Goal: Transaction & Acquisition: Register for event/course

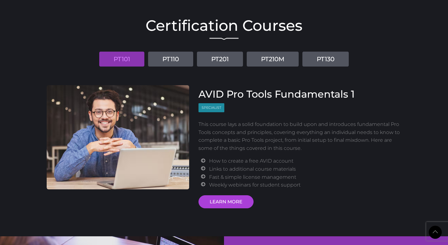
scroll to position [739, 0]
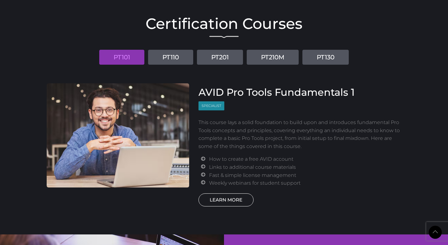
click at [225, 202] on link "LEARN MORE" at bounding box center [226, 200] width 55 height 13
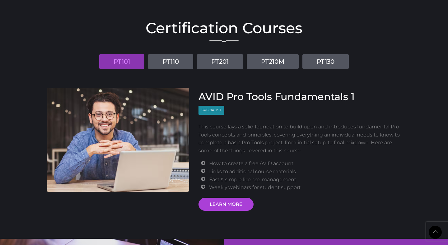
scroll to position [733, 0]
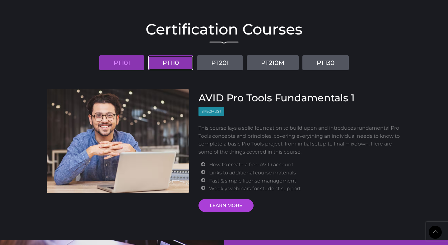
click at [167, 61] on link "PT110" at bounding box center [170, 62] width 45 height 15
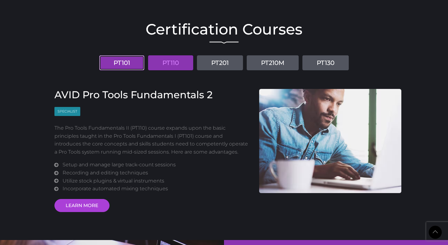
click at [126, 69] on link "PT101" at bounding box center [121, 62] width 45 height 15
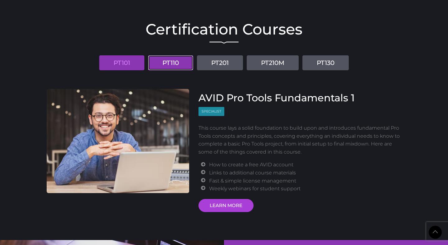
click at [163, 61] on link "PT110" at bounding box center [170, 62] width 45 height 15
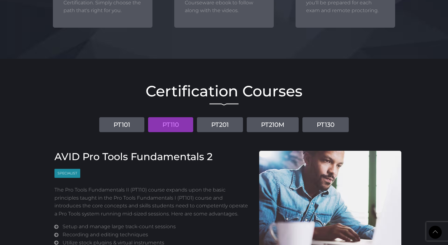
scroll to position [664, 0]
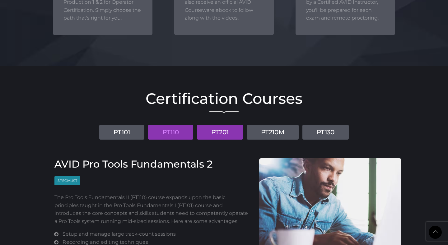
click at [223, 130] on link "PT201" at bounding box center [220, 132] width 46 height 15
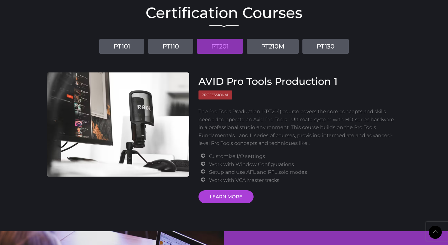
scroll to position [750, 0]
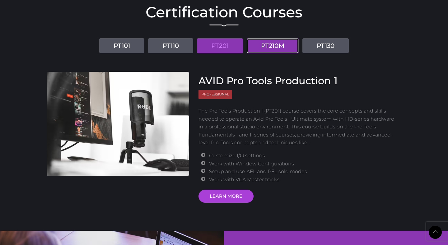
click at [277, 50] on link "PT210M" at bounding box center [273, 45] width 52 height 15
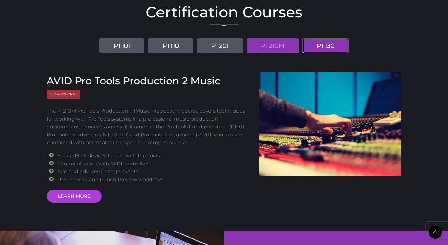
click at [311, 46] on link "PT130" at bounding box center [326, 45] width 46 height 15
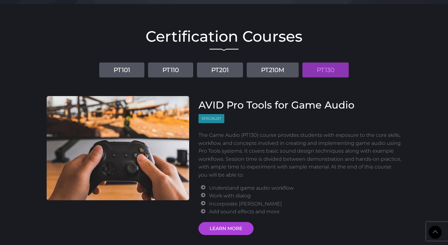
scroll to position [744, 0]
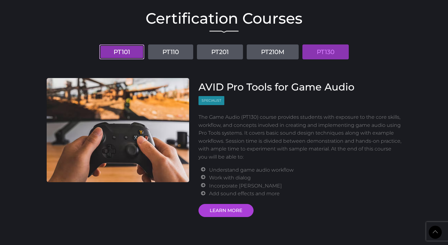
click at [138, 49] on link "PT101" at bounding box center [121, 52] width 45 height 15
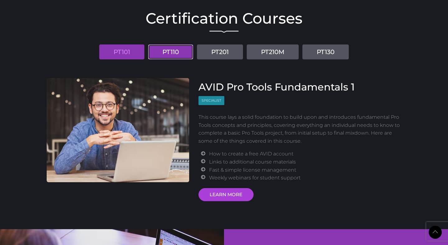
click at [166, 51] on link "PT110" at bounding box center [170, 52] width 45 height 15
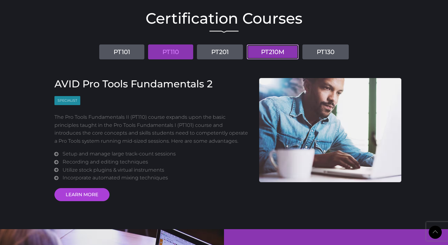
click at [272, 54] on link "PT210M" at bounding box center [273, 52] width 52 height 15
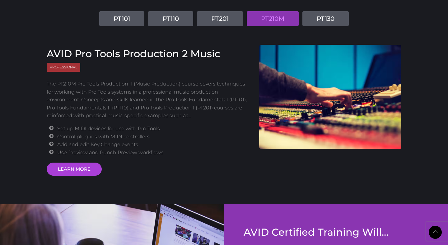
scroll to position [779, 0]
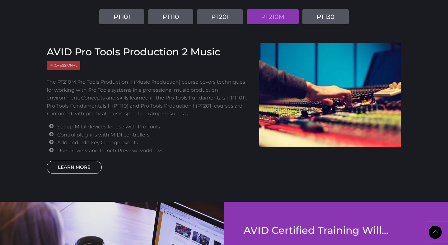
click at [82, 164] on link "LEARN MORE" at bounding box center [74, 167] width 55 height 13
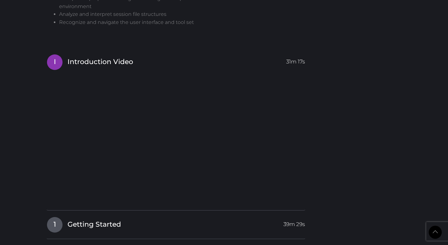
scroll to position [529, 0]
click at [336, 148] on div "New version 2023 AVID Pro Tools Fundamentals 1 User Certification Course: PT101…" at bounding box center [224, 41] width 364 height 1042
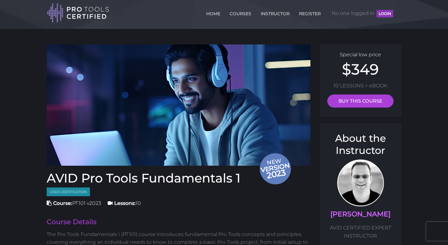
scroll to position [0, 0]
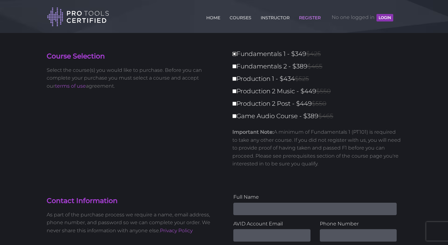
click at [234, 54] on input "Fundamentals 1 - $349 $425" at bounding box center [235, 54] width 4 height 4
checkbox input "true"
type input "349"
click at [235, 54] on input "Fundamentals 1 - $349 $425" at bounding box center [235, 54] width 4 height 4
checkbox input "false"
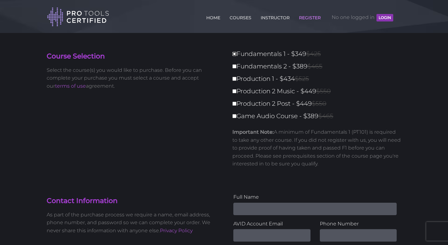
type input "0"
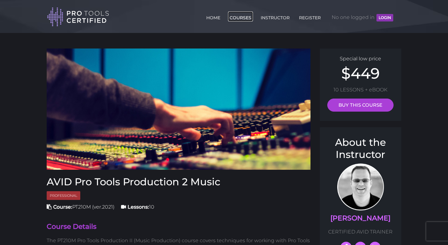
click at [245, 17] on link "COURSES" at bounding box center [240, 17] width 25 height 10
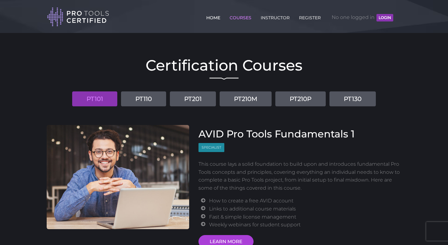
click at [211, 18] on link "HOME" at bounding box center [213, 17] width 17 height 10
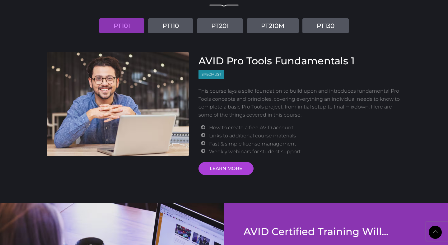
scroll to position [768, 0]
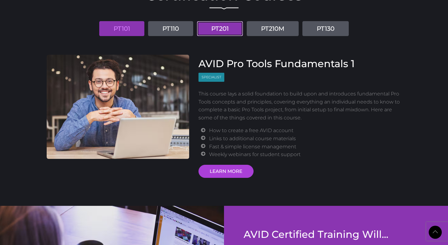
click at [219, 31] on link "PT201" at bounding box center [220, 28] width 46 height 15
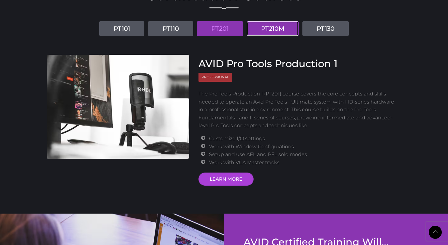
click at [270, 33] on link "PT210M" at bounding box center [273, 28] width 52 height 15
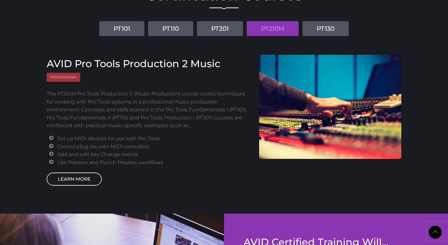
click at [85, 177] on link "LEARN MORE" at bounding box center [74, 179] width 55 height 13
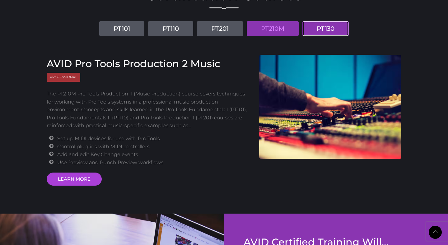
click at [327, 27] on link "PT130" at bounding box center [326, 28] width 46 height 15
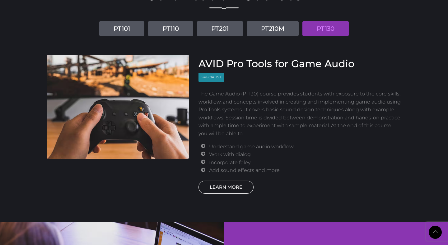
click at [237, 188] on link "LEARN MORE" at bounding box center [226, 187] width 55 height 13
